Goal: Task Accomplishment & Management: Manage account settings

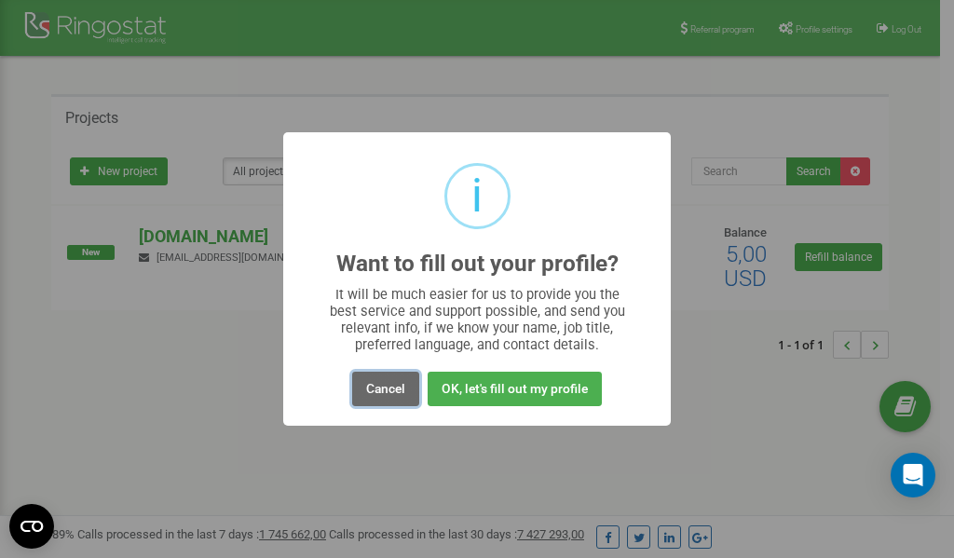
click at [385, 387] on button "Cancel" at bounding box center [385, 389] width 67 height 34
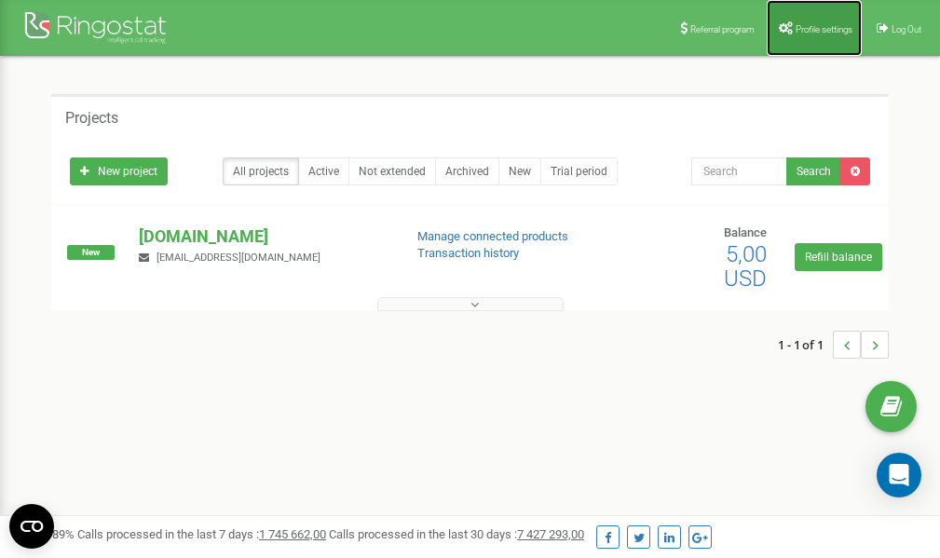
click at [806, 27] on span "Profile settings" at bounding box center [824, 29] width 57 height 10
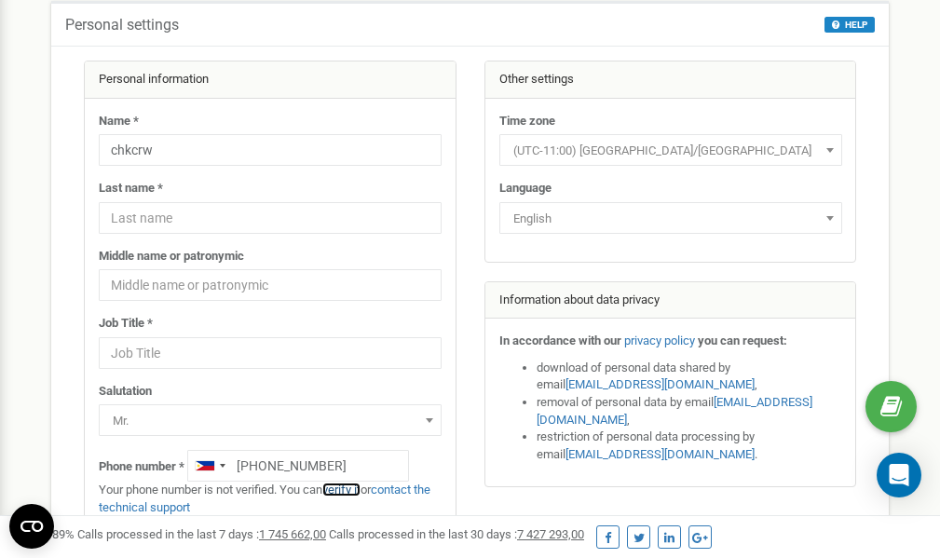
click at [351, 489] on link "verify it" at bounding box center [342, 490] width 38 height 14
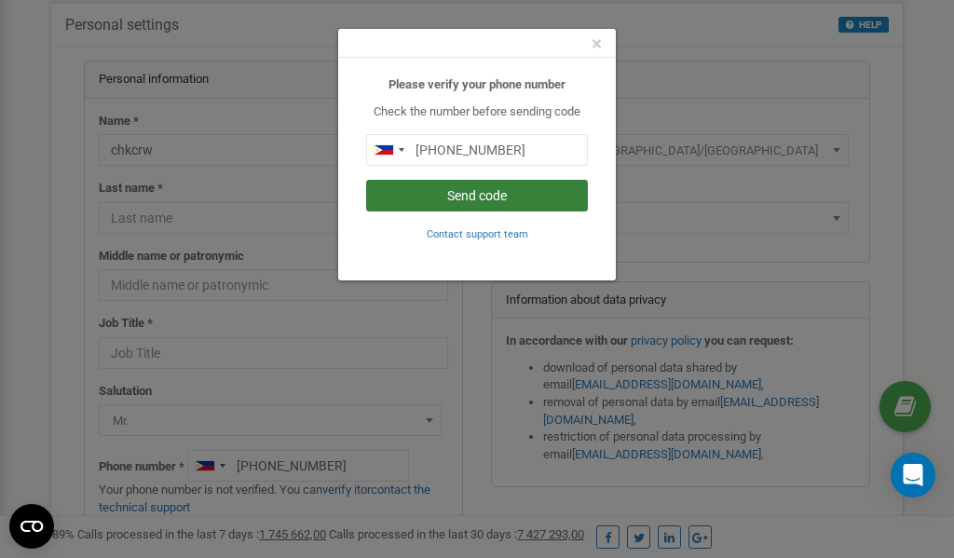
click at [443, 193] on button "Send code" at bounding box center [477, 196] width 222 height 32
